Goal: Task Accomplishment & Management: Use online tool/utility

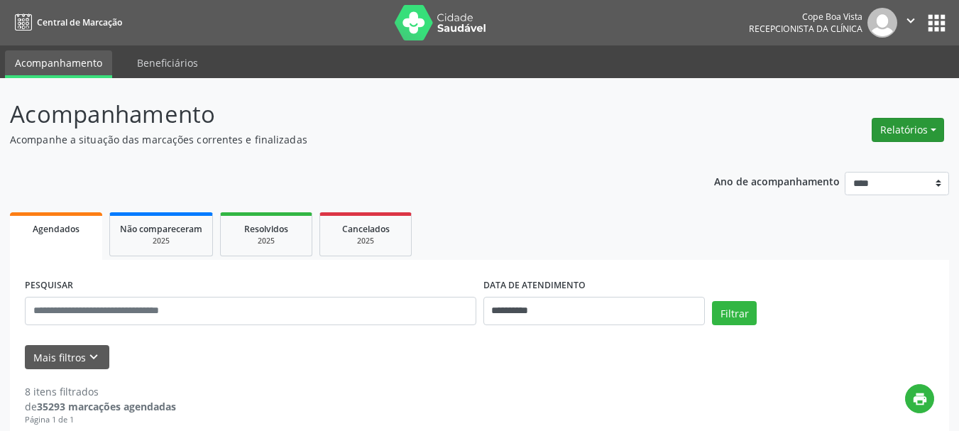
click at [920, 131] on button "Relatórios" at bounding box center [908, 130] width 72 height 24
click at [844, 168] on link "Agendamentos" at bounding box center [869, 161] width 153 height 20
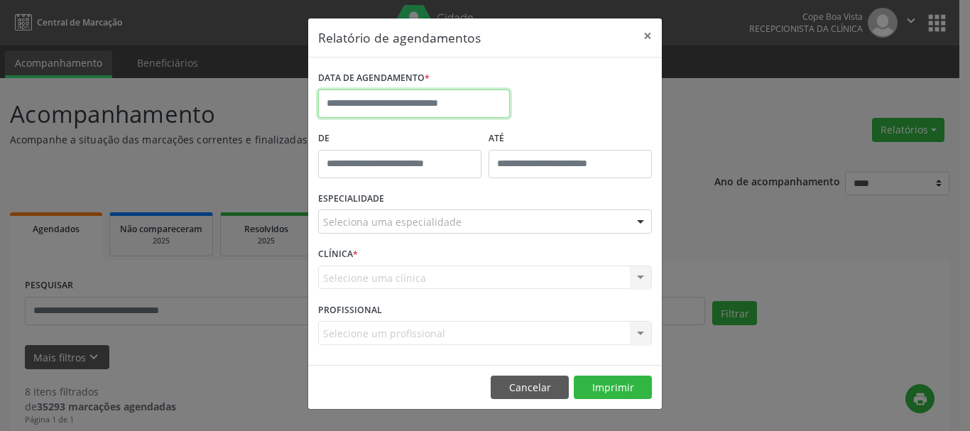
click at [447, 99] on input "text" at bounding box center [414, 103] width 192 height 28
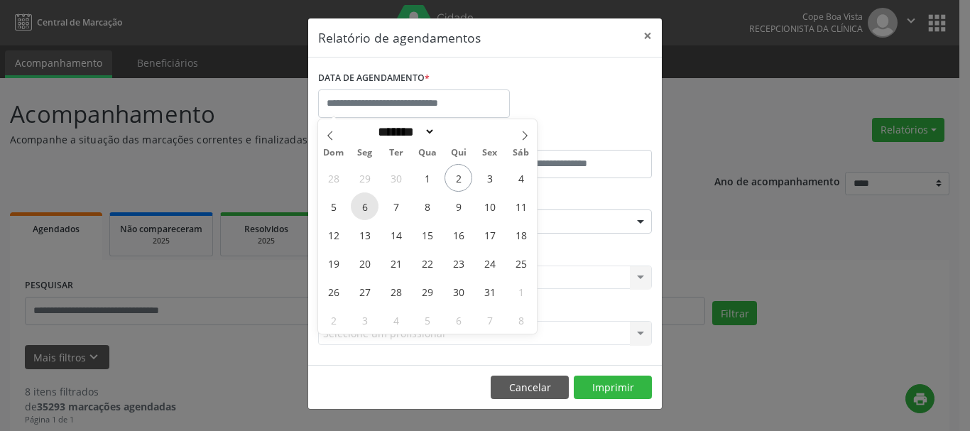
click at [374, 206] on span "6" at bounding box center [365, 206] width 28 height 28
type input "**********"
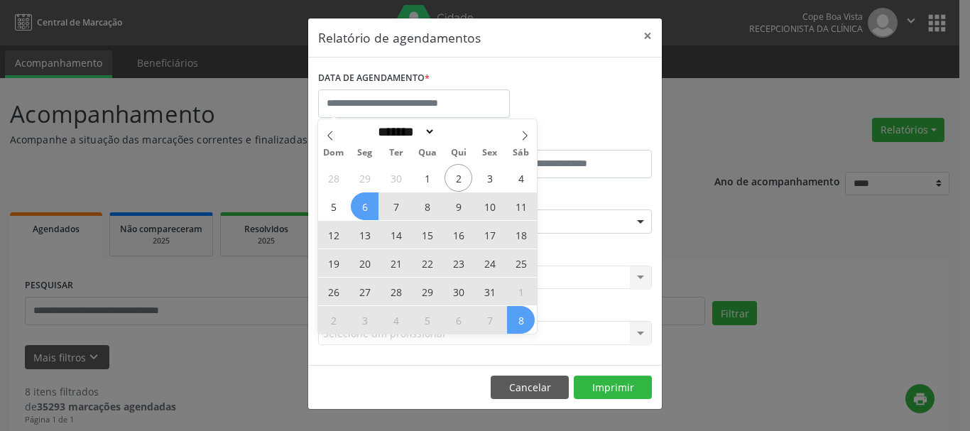
click at [634, 245] on div "CLÍNICA * Selecione uma clínica Nenhum resultado encontrado para: " " Não há ne…" at bounding box center [485, 271] width 341 height 55
select select "*"
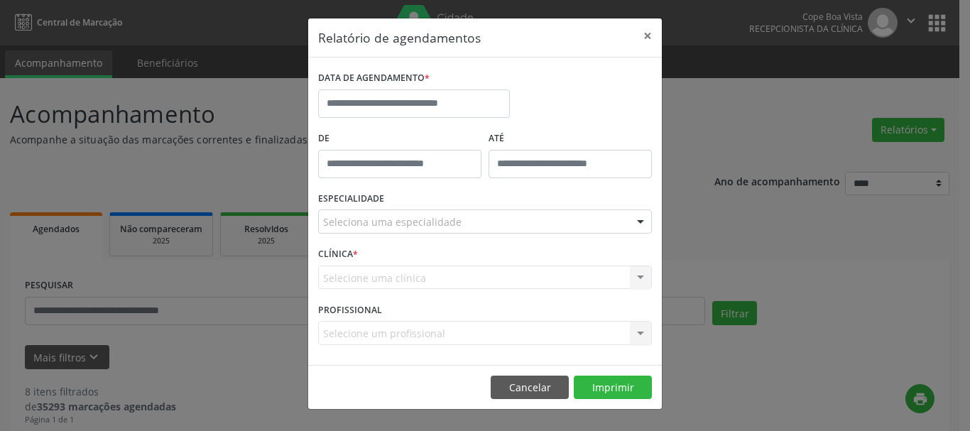
click at [416, 88] on label "DATA DE AGENDAMENTO *" at bounding box center [373, 78] width 111 height 22
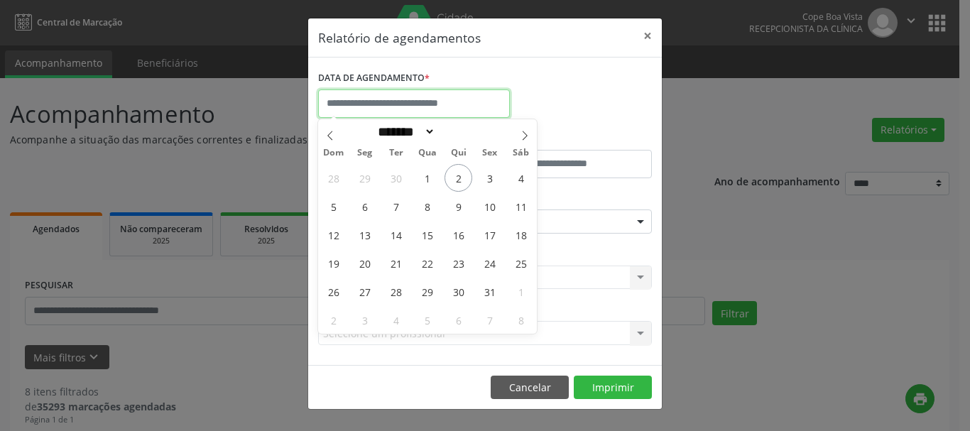
click at [431, 107] on input "text" at bounding box center [414, 103] width 192 height 28
click at [362, 214] on span "6" at bounding box center [365, 206] width 28 height 28
type input "**********"
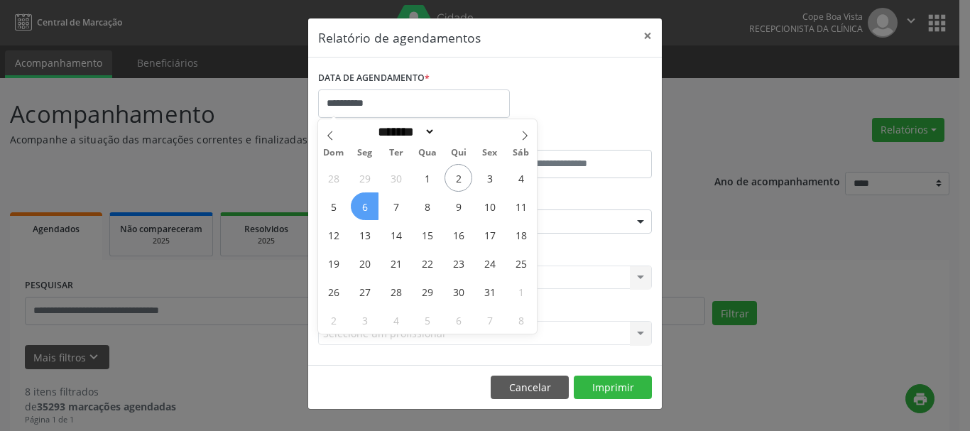
click at [362, 214] on span "6" at bounding box center [365, 206] width 28 height 28
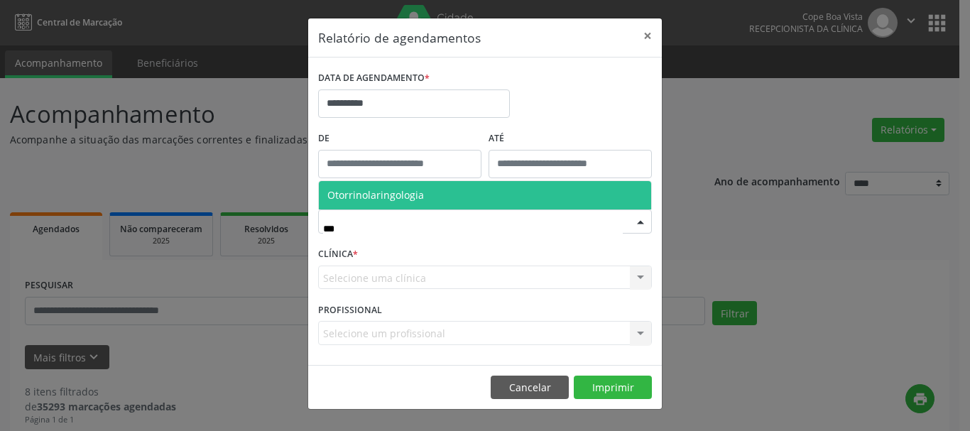
click at [434, 195] on span "Otorrinolaringologia" at bounding box center [485, 195] width 332 height 28
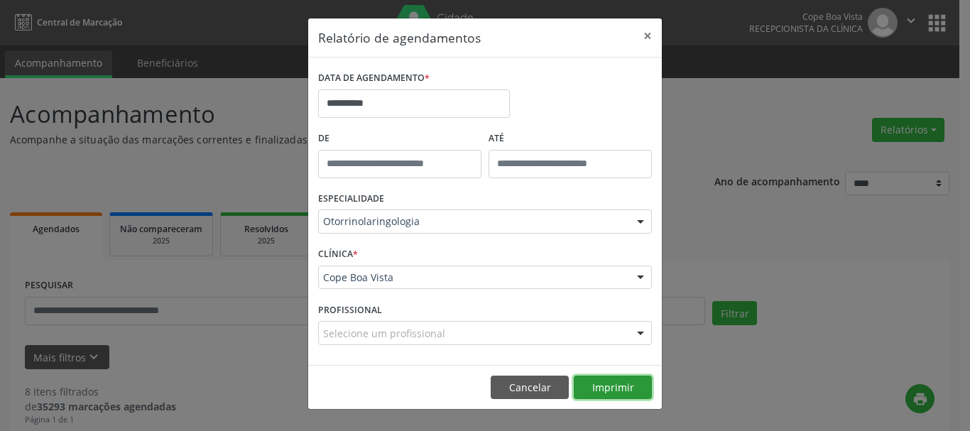
click at [614, 381] on button "Imprimir" at bounding box center [613, 388] width 78 height 24
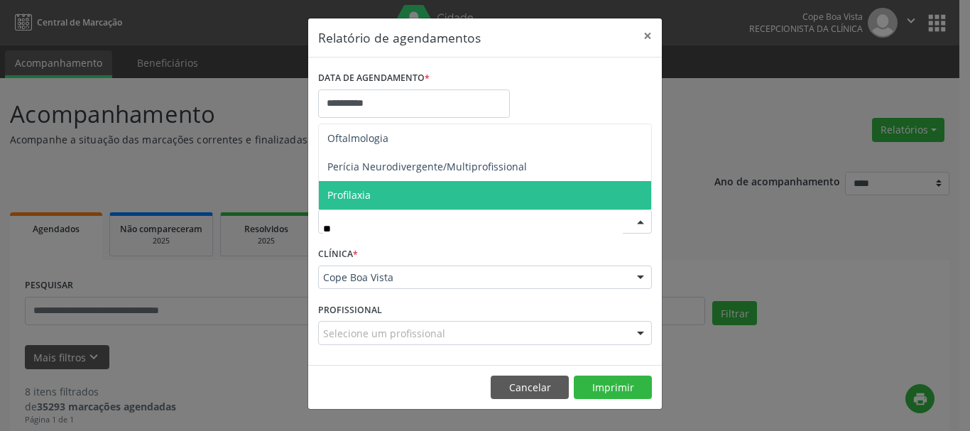
type input "***"
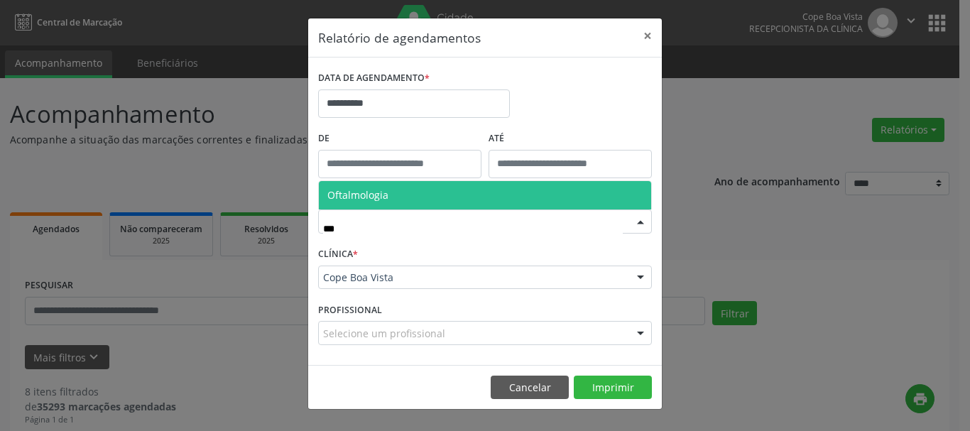
click at [518, 194] on span "Oftalmologia" at bounding box center [485, 195] width 332 height 28
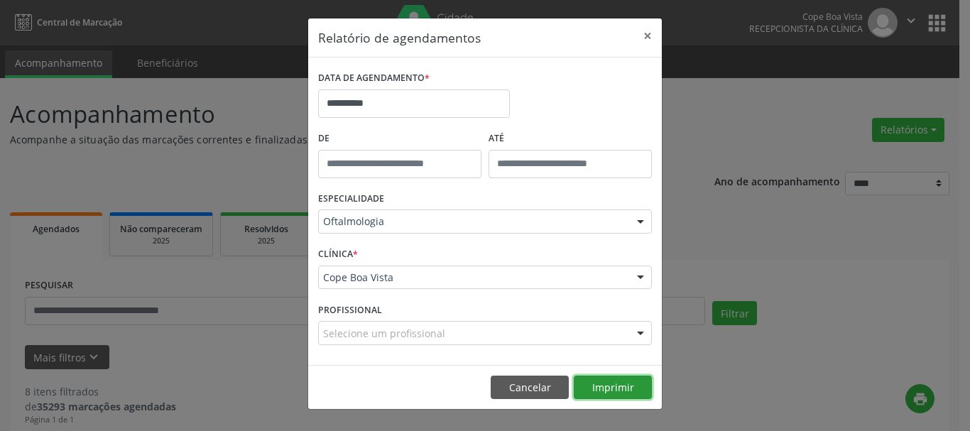
click at [614, 388] on button "Imprimir" at bounding box center [613, 388] width 78 height 24
